Goal: Navigation & Orientation: Find specific page/section

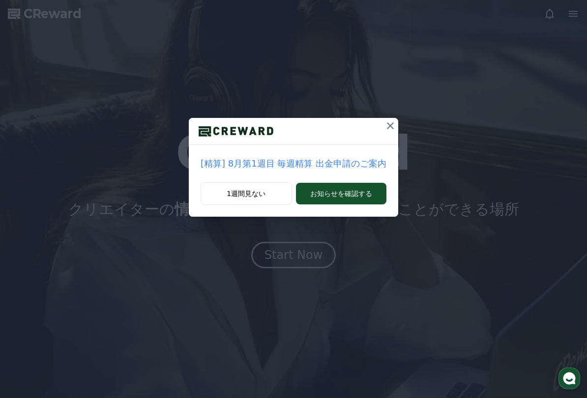
click at [384, 122] on icon at bounding box center [390, 126] width 12 height 12
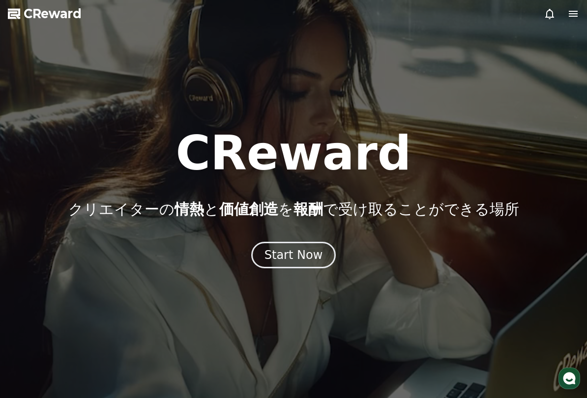
click at [283, 253] on div "Start Now" at bounding box center [293, 255] width 58 height 16
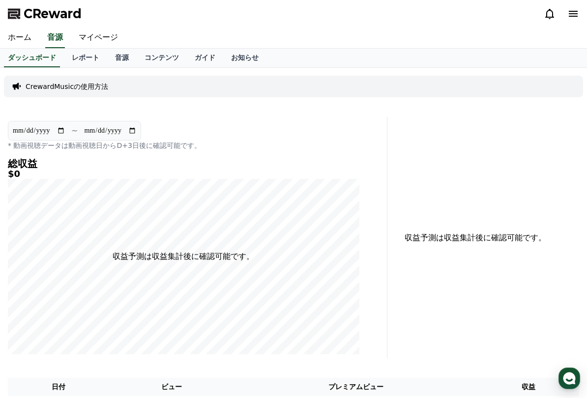
click at [105, 36] on link "マイページ" at bounding box center [98, 38] width 55 height 21
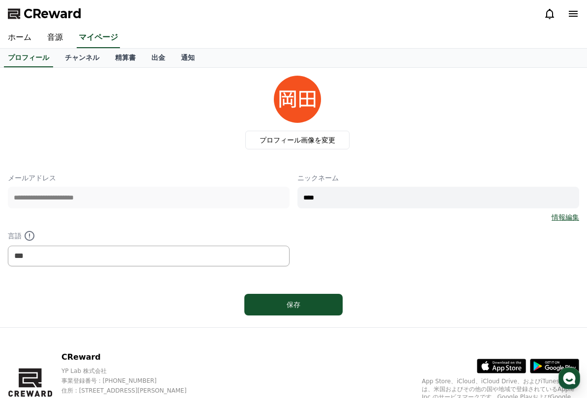
click at [85, 55] on link "チャンネル" at bounding box center [82, 58] width 50 height 19
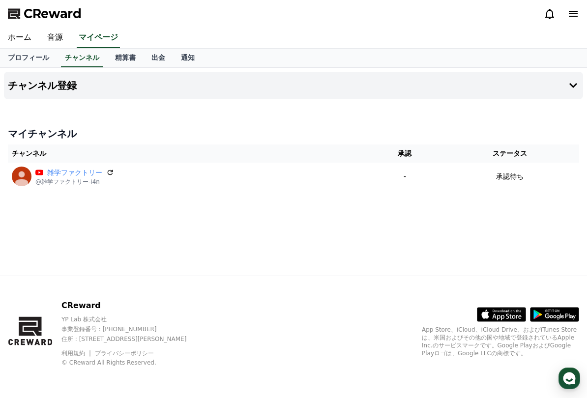
click at [115, 174] on div "雑学ファクトリー @雑学ファクトリー-i4n" at bounding box center [188, 177] width 353 height 20
click at [288, 165] on td "雑学ファクトリー @雑学ファクトリー-i4n" at bounding box center [188, 177] width 361 height 28
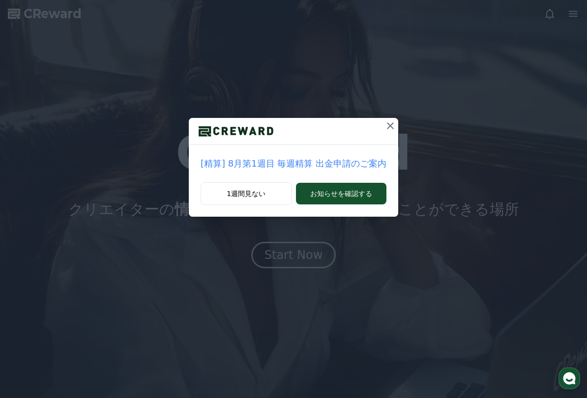
click at [384, 130] on icon at bounding box center [390, 126] width 12 height 12
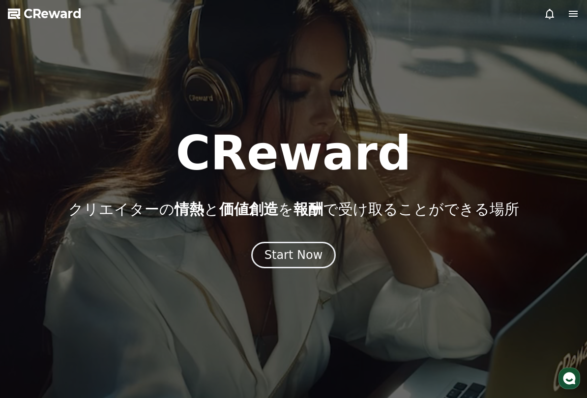
click at [299, 253] on div "Start Now" at bounding box center [293, 255] width 58 height 16
